Goal: Transaction & Acquisition: Obtain resource

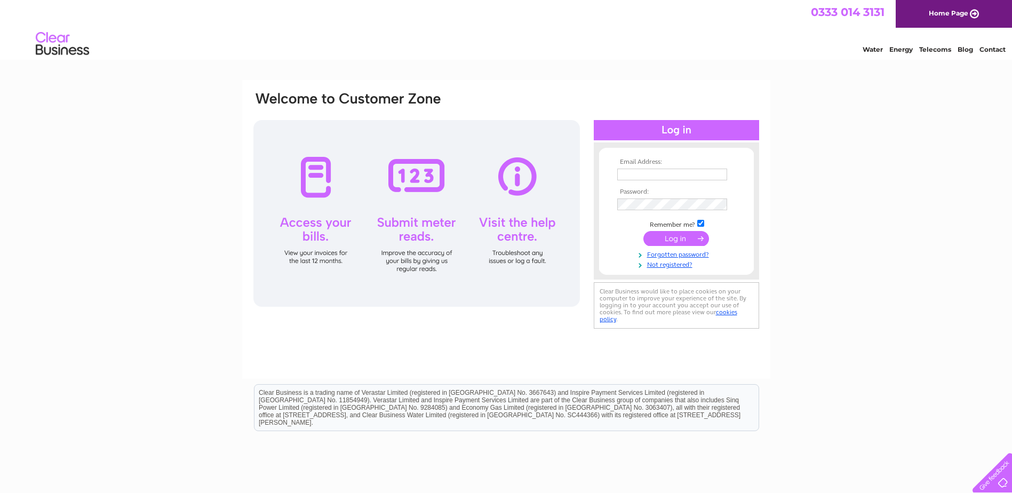
type input "accounts@grosvenortechnology.co.uk"
click at [687, 245] on input "submit" at bounding box center [676, 238] width 66 height 15
click at [686, 239] on input "submit" at bounding box center [676, 238] width 66 height 15
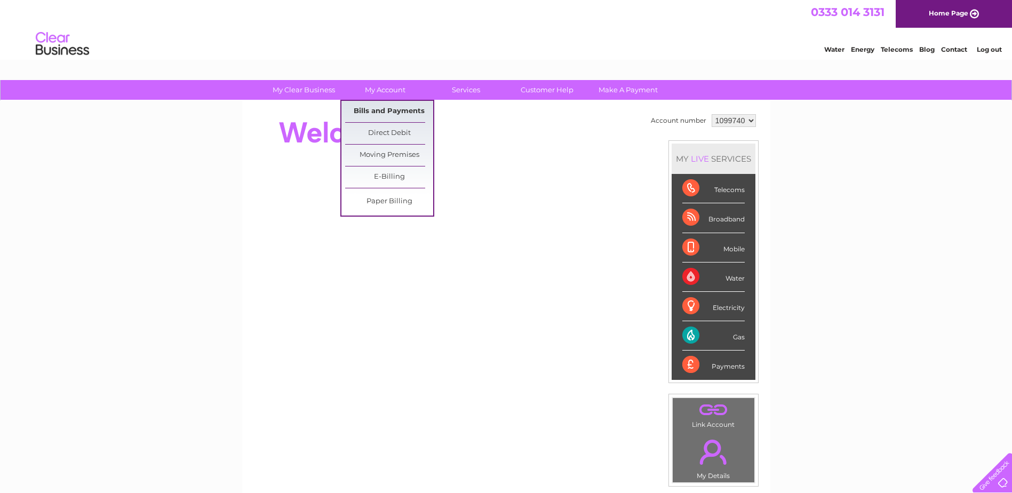
click at [386, 105] on link "Bills and Payments" at bounding box center [389, 111] width 88 height 21
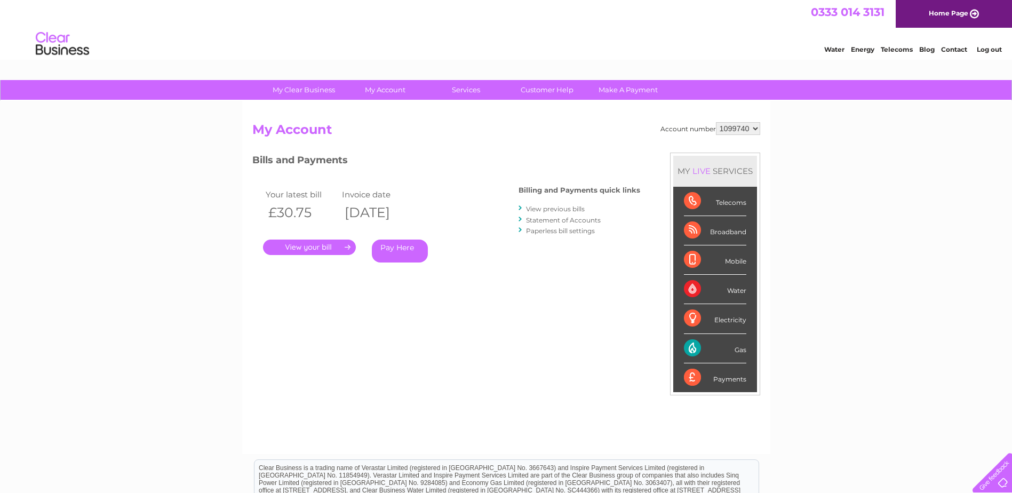
click at [323, 243] on link "." at bounding box center [309, 247] width 93 height 15
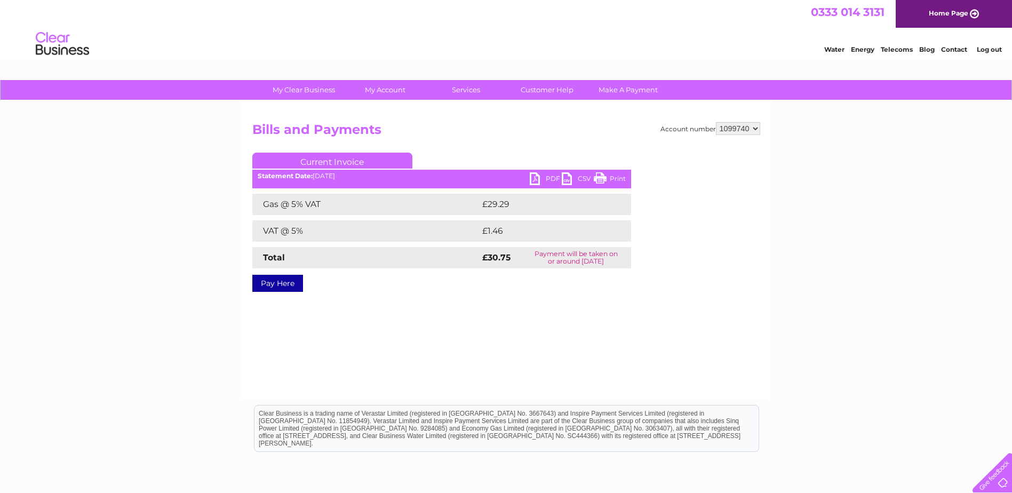
click at [536, 181] on link "PDF" at bounding box center [546, 179] width 32 height 15
click at [856, 211] on div "My Clear Business Login Details My Details My Preferences Link Account My Accou…" at bounding box center [506, 331] width 1012 height 502
click at [994, 47] on link "Log out" at bounding box center [989, 49] width 25 height 8
